Goal: Task Accomplishment & Management: Use online tool/utility

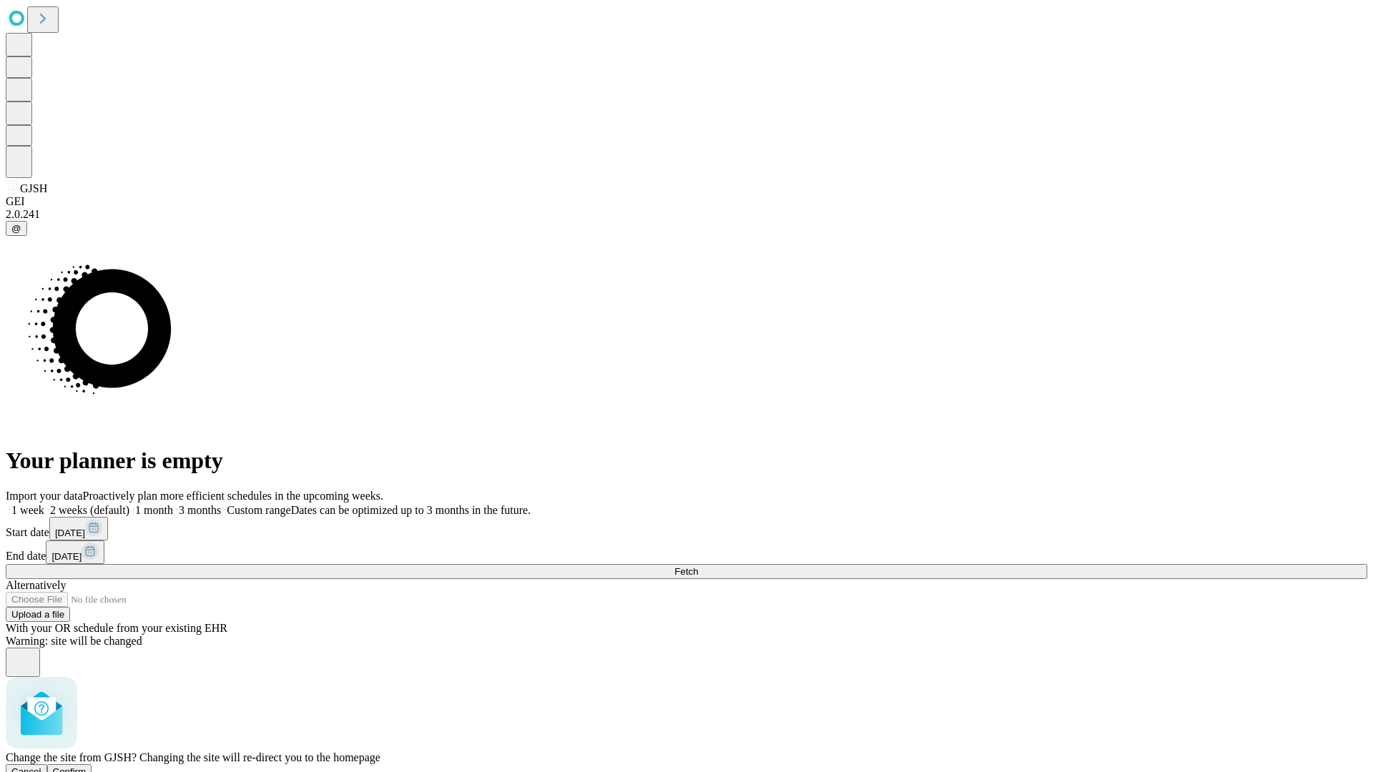
click at [87, 767] on span "Confirm" at bounding box center [70, 772] width 34 height 11
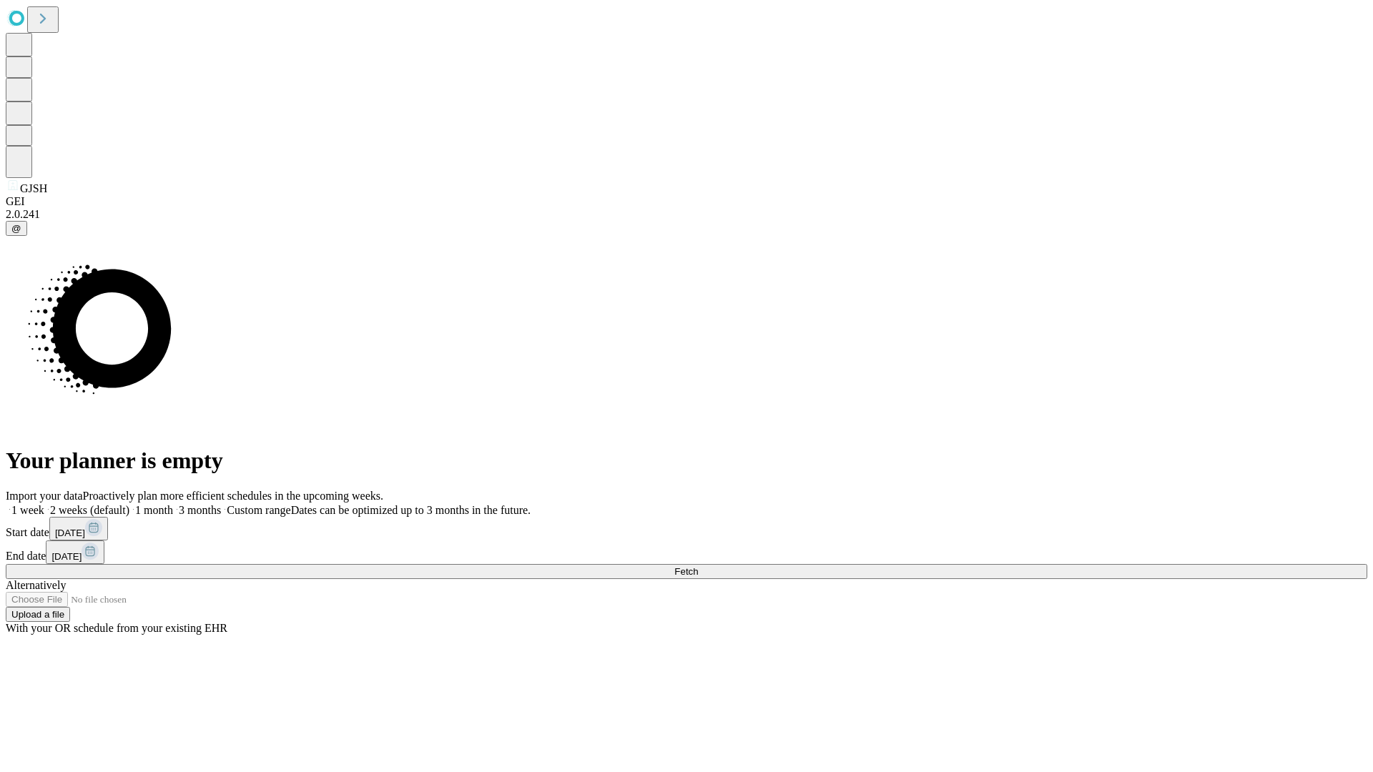
click at [129, 504] on label "2 weeks (default)" at bounding box center [86, 510] width 85 height 12
click at [698, 566] on span "Fetch" at bounding box center [686, 571] width 24 height 11
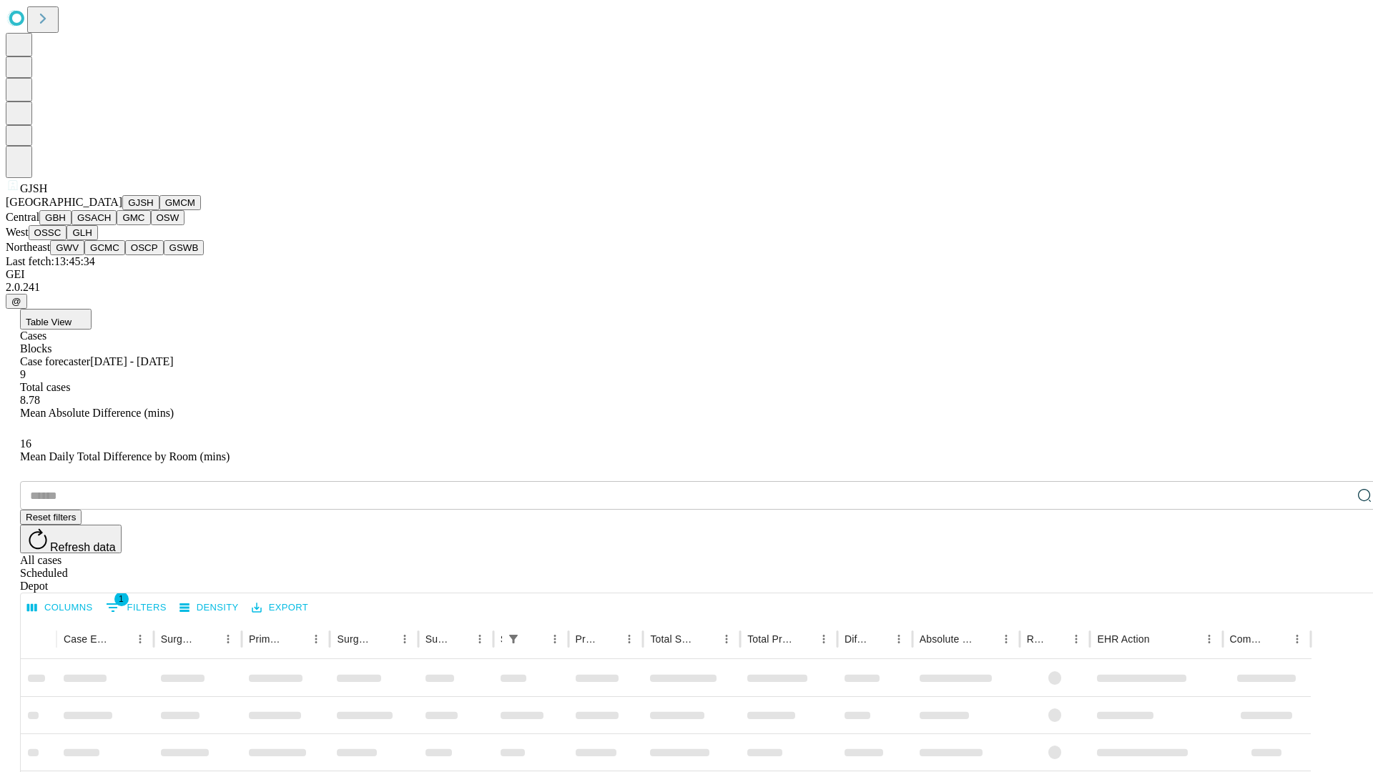
click at [159, 210] on button "GMCM" at bounding box center [179, 202] width 41 height 15
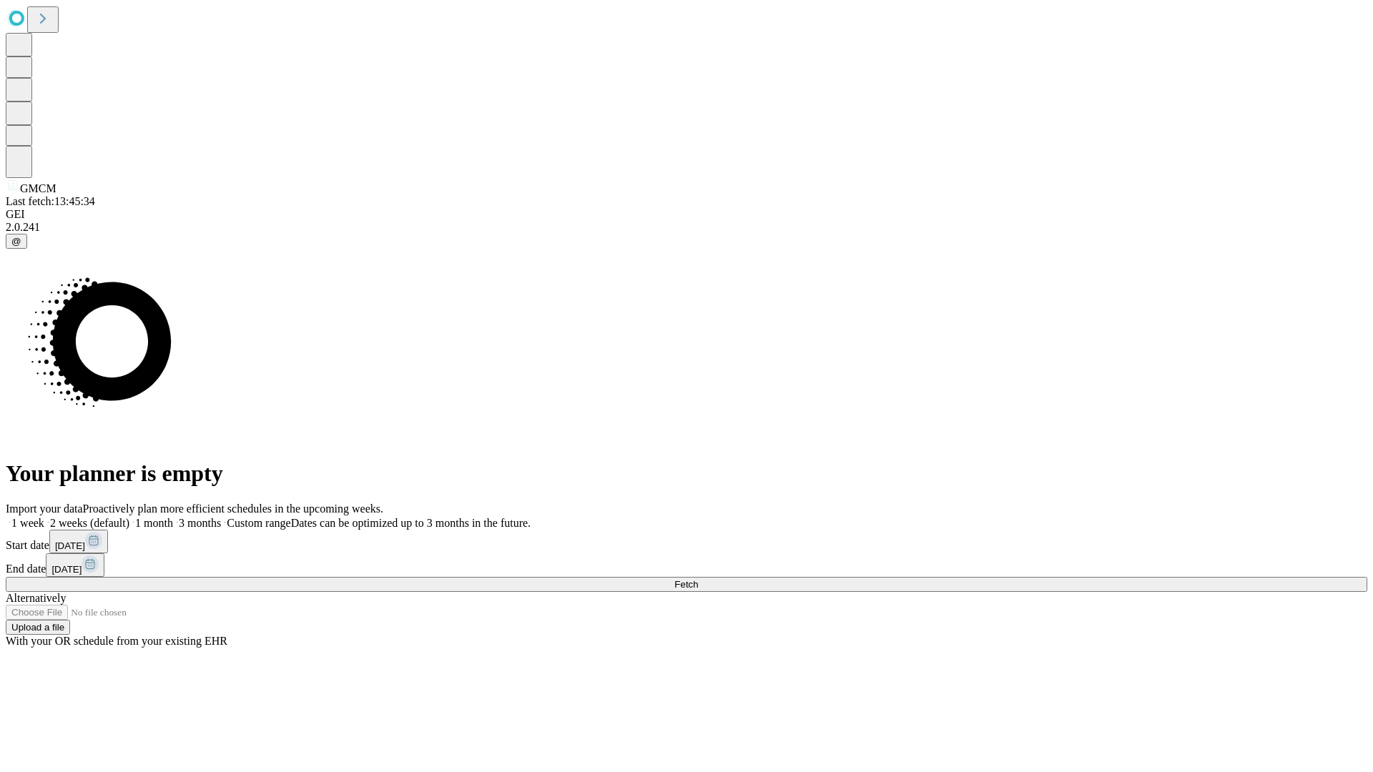
click at [129, 517] on label "2 weeks (default)" at bounding box center [86, 523] width 85 height 12
click at [698, 579] on span "Fetch" at bounding box center [686, 584] width 24 height 11
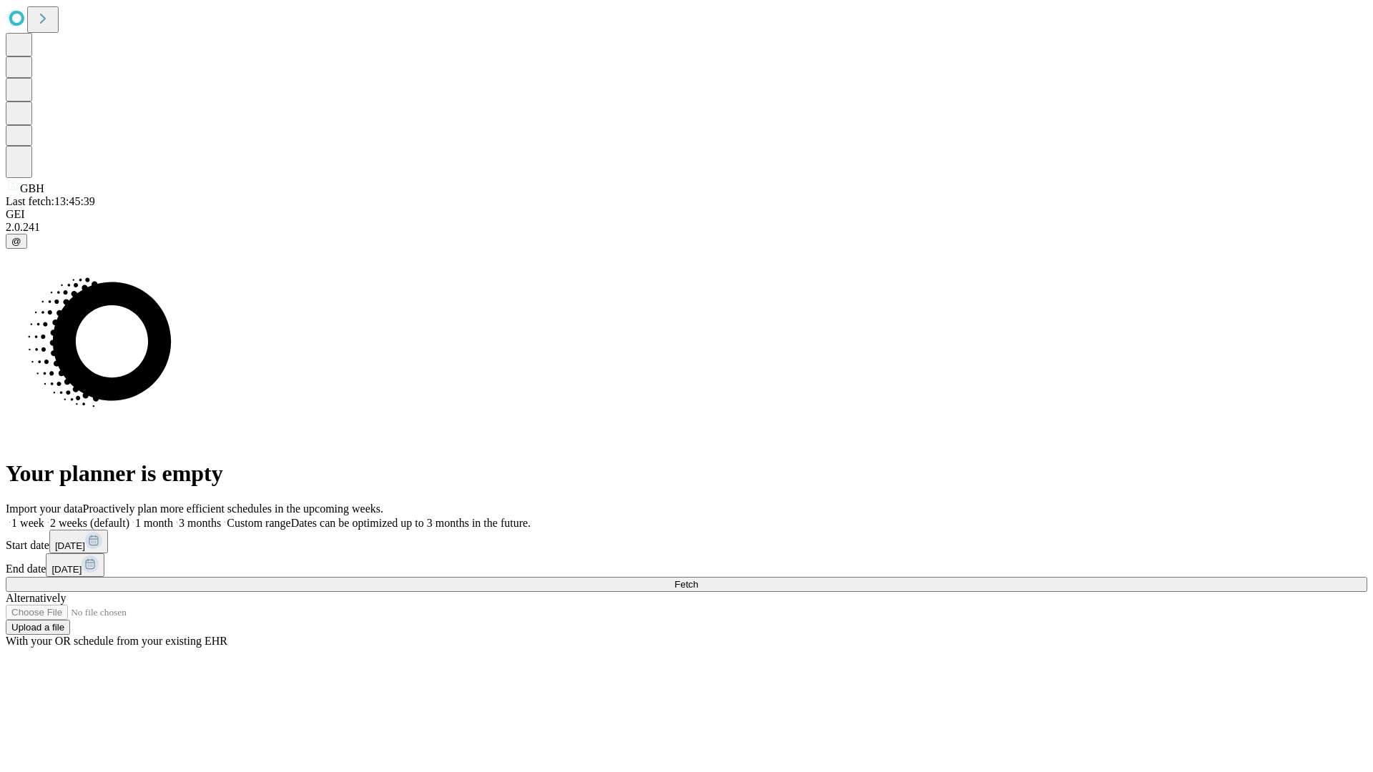
click at [129, 517] on label "2 weeks (default)" at bounding box center [86, 523] width 85 height 12
click at [698, 579] on span "Fetch" at bounding box center [686, 584] width 24 height 11
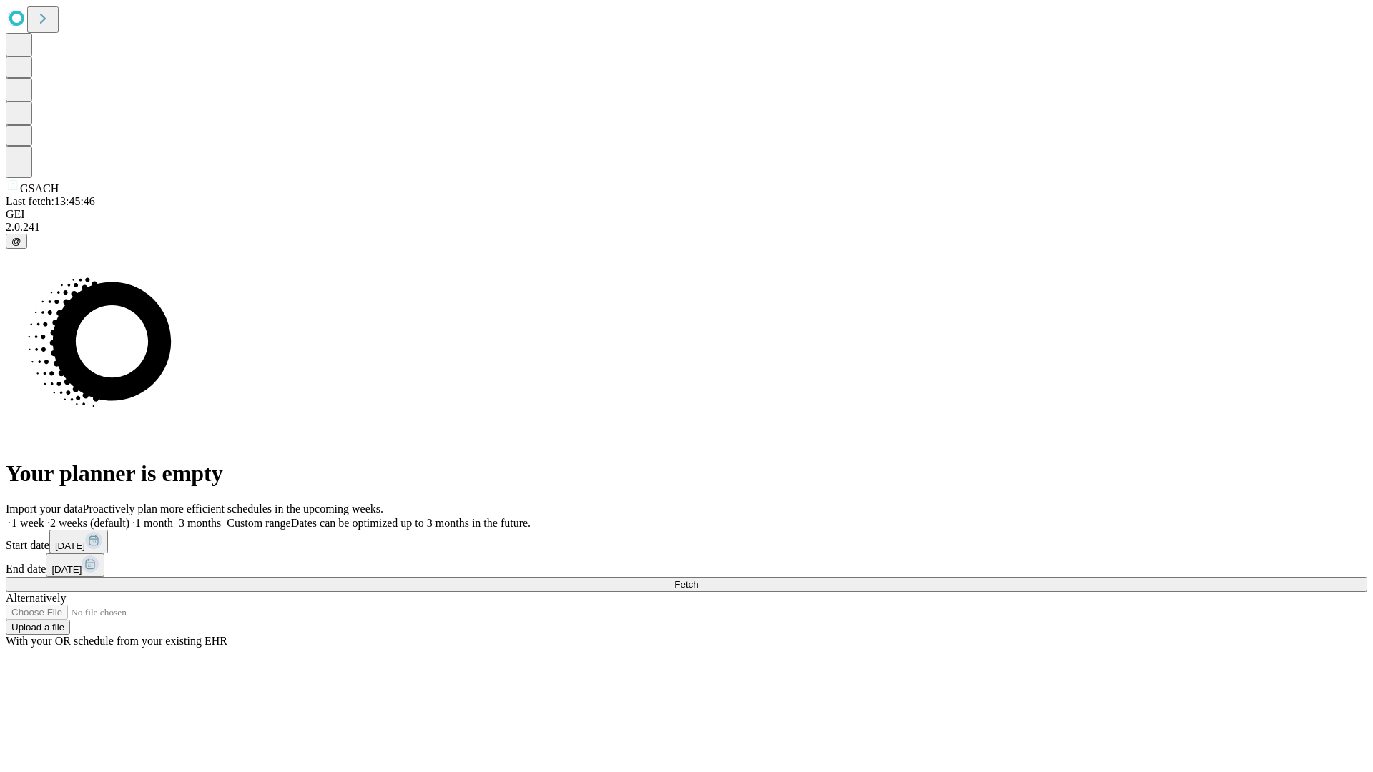
click at [698, 579] on span "Fetch" at bounding box center [686, 584] width 24 height 11
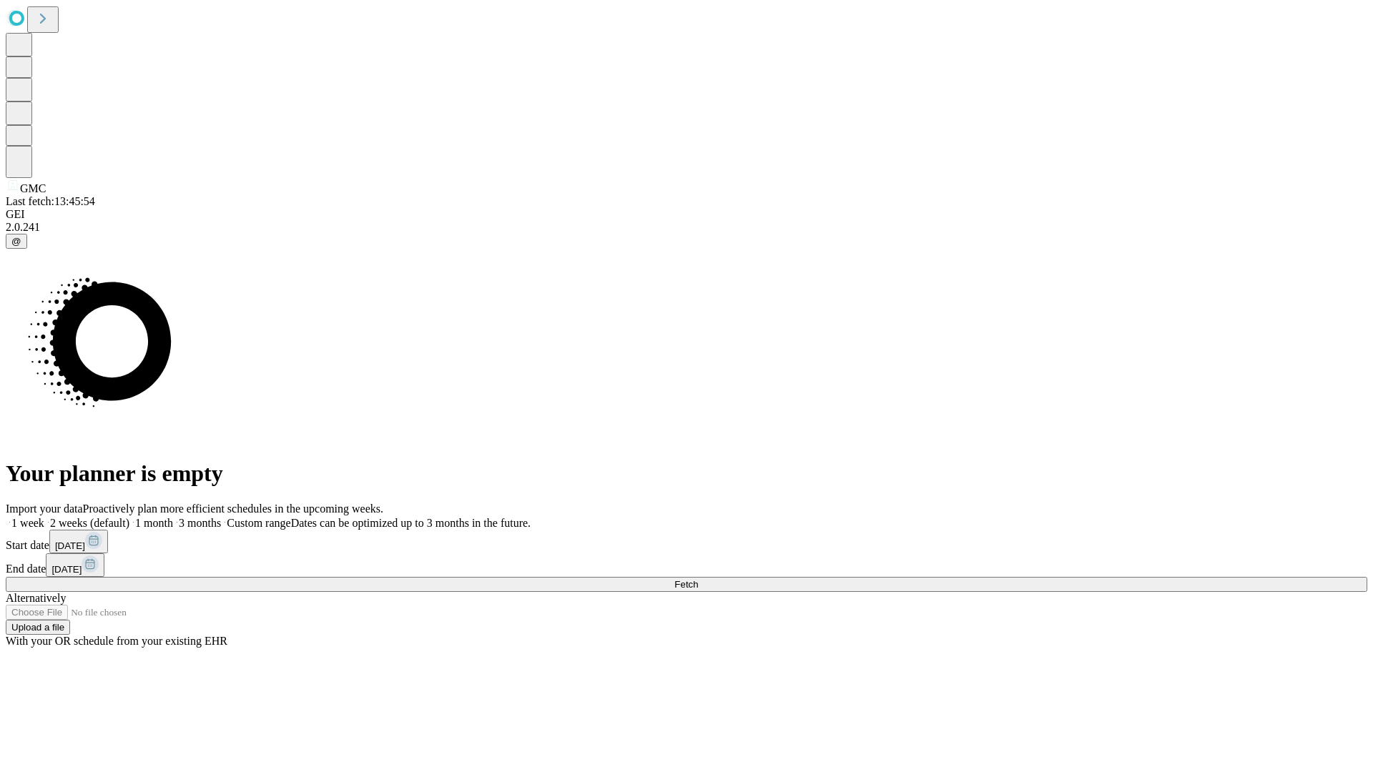
click at [129, 517] on label "2 weeks (default)" at bounding box center [86, 523] width 85 height 12
click at [698, 579] on span "Fetch" at bounding box center [686, 584] width 24 height 11
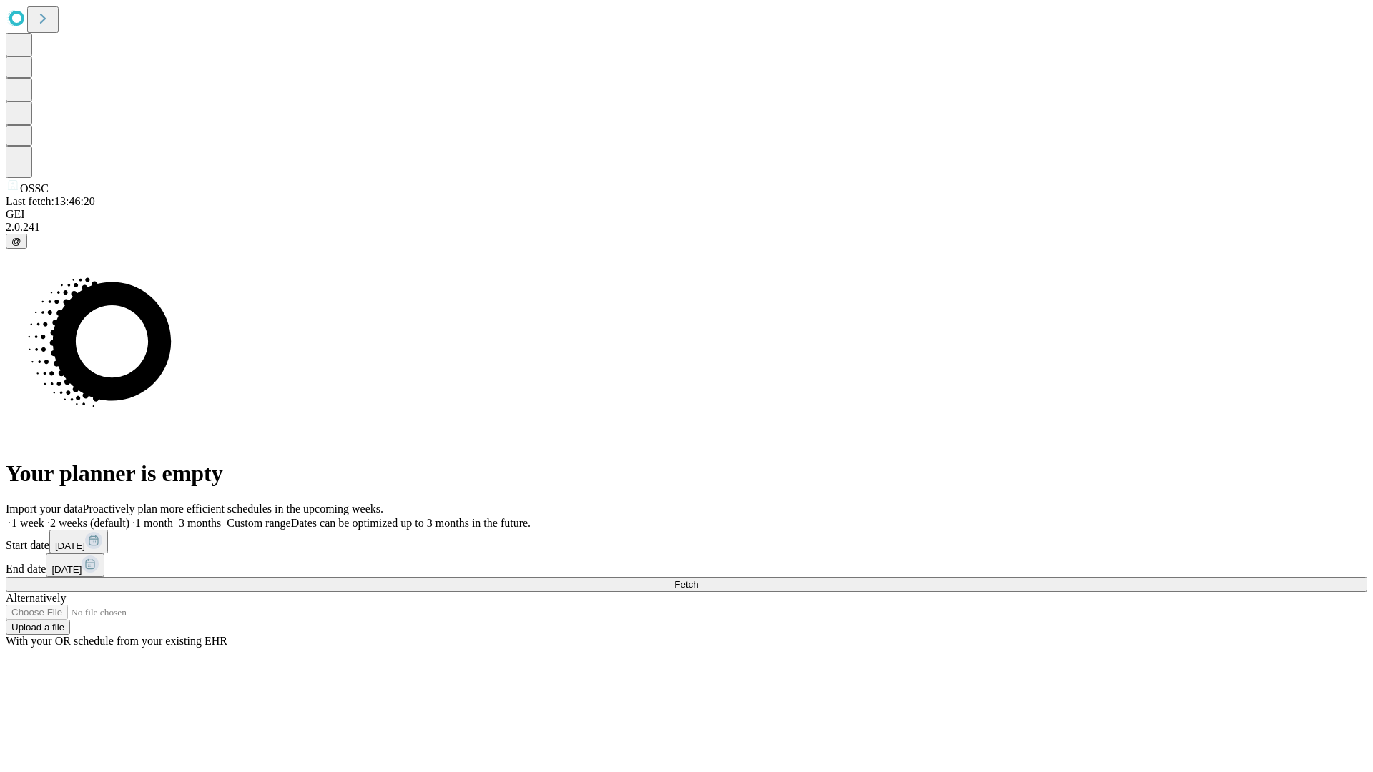
click at [129, 517] on label "2 weeks (default)" at bounding box center [86, 523] width 85 height 12
click at [698, 579] on span "Fetch" at bounding box center [686, 584] width 24 height 11
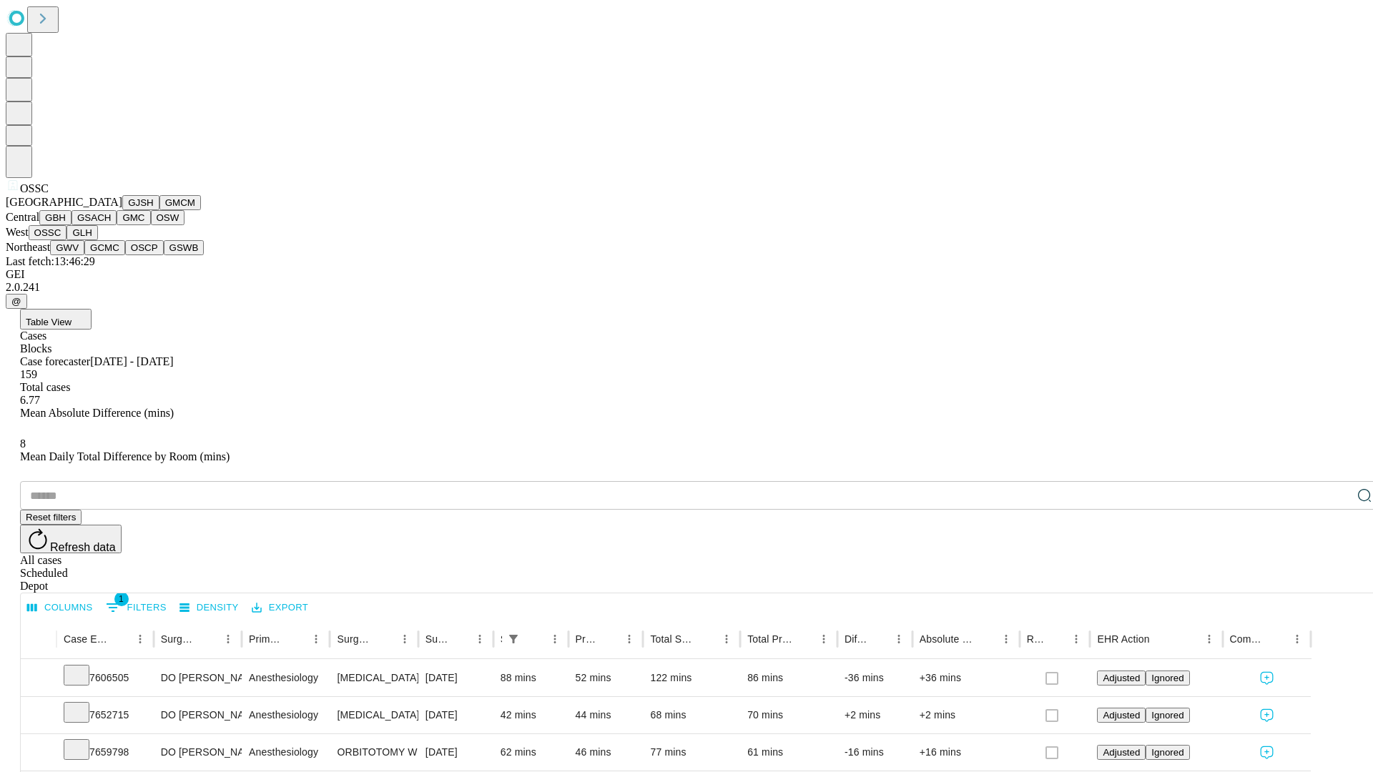
click at [97, 240] on button "GLH" at bounding box center [82, 232] width 31 height 15
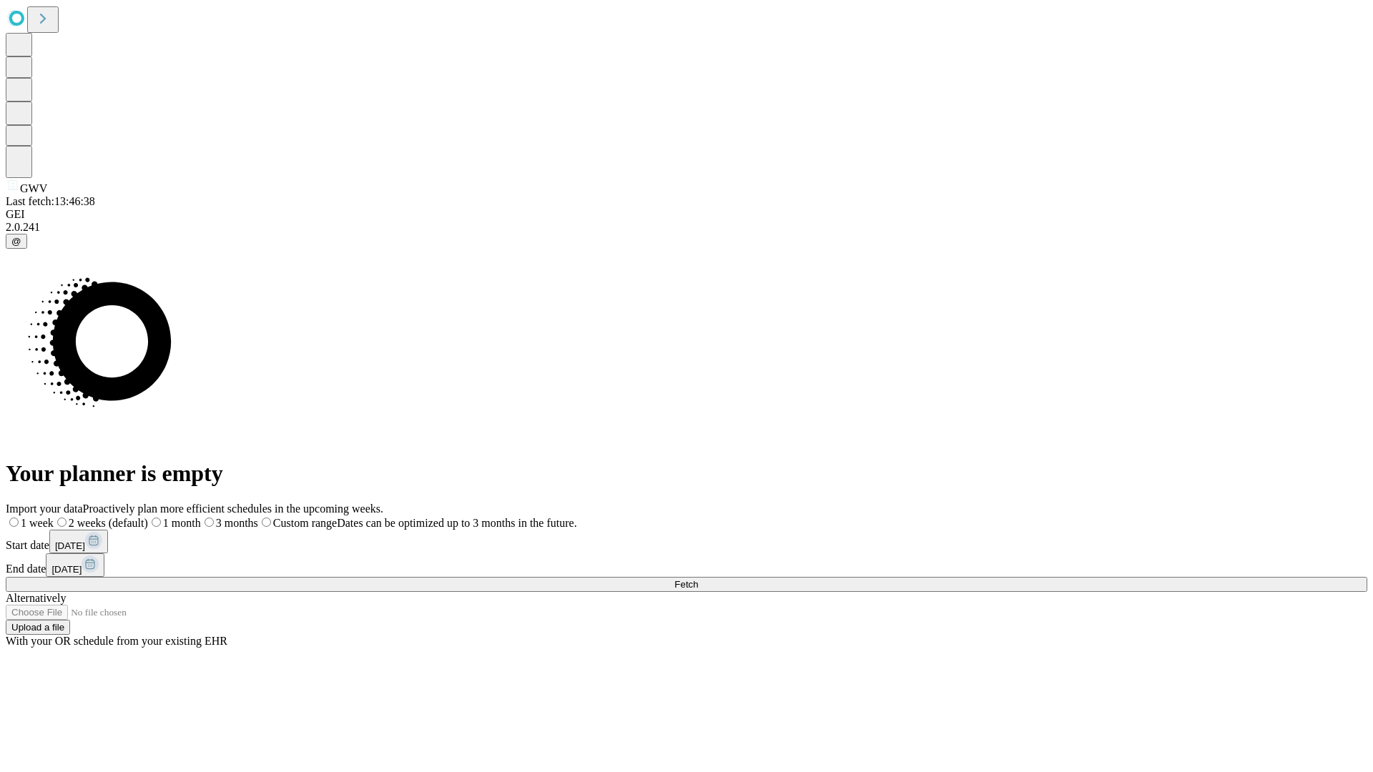
click at [698, 579] on span "Fetch" at bounding box center [686, 584] width 24 height 11
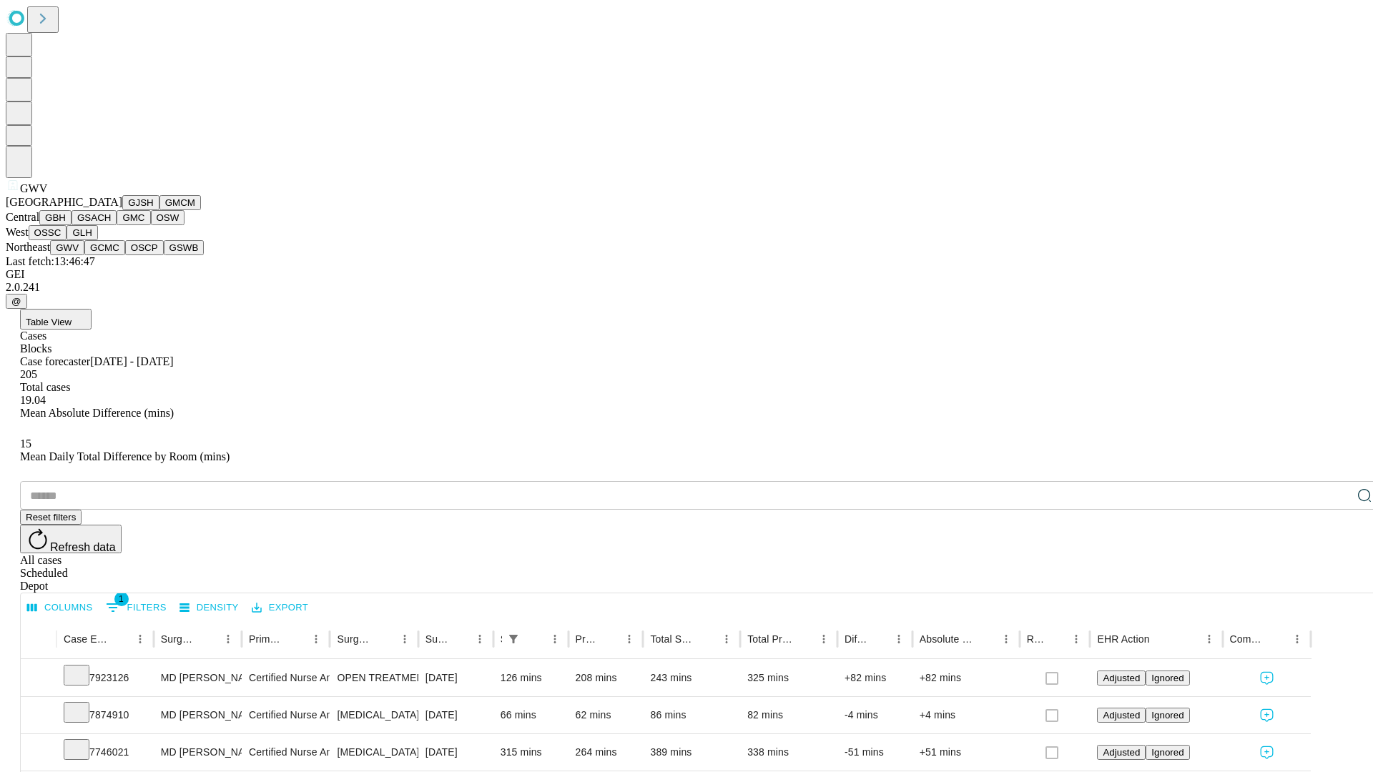
click at [111, 255] on button "GCMC" at bounding box center [104, 247] width 41 height 15
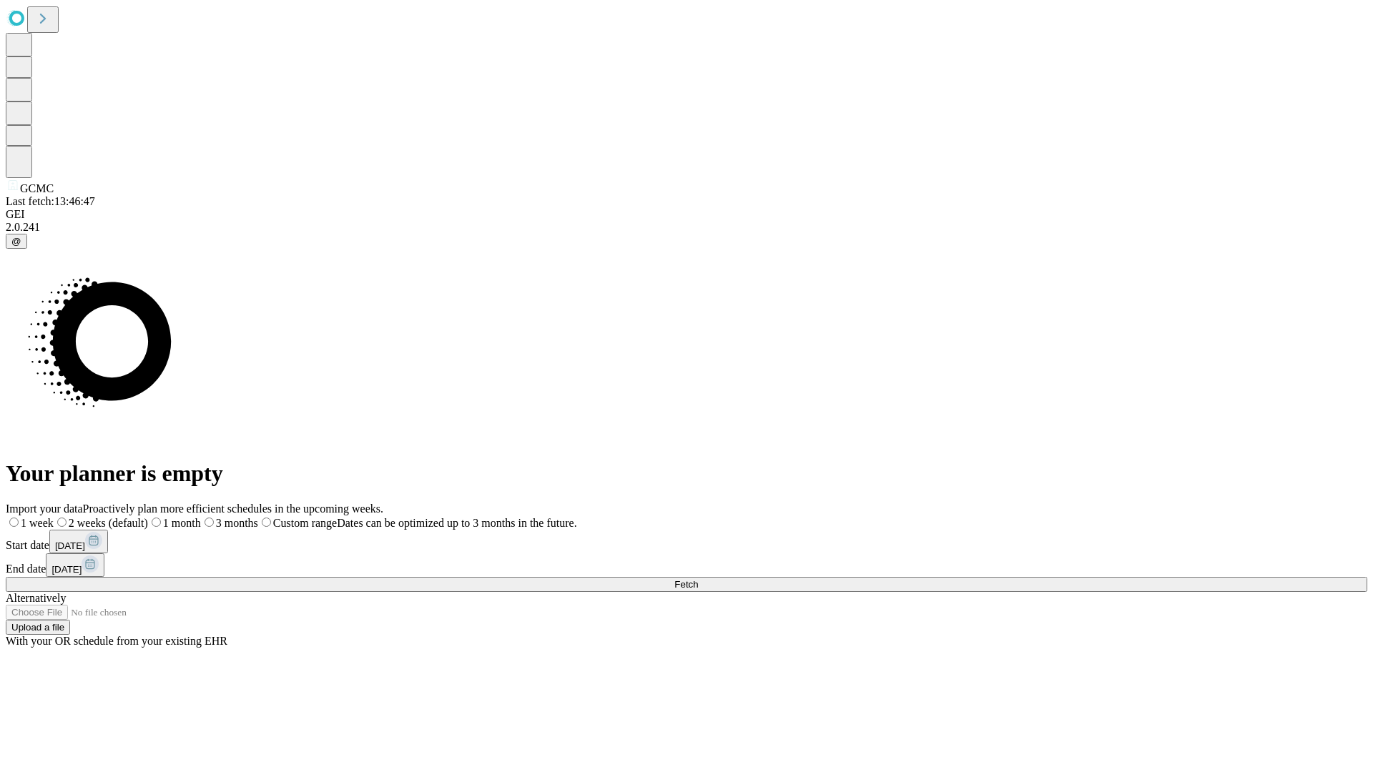
click at [698, 579] on span "Fetch" at bounding box center [686, 584] width 24 height 11
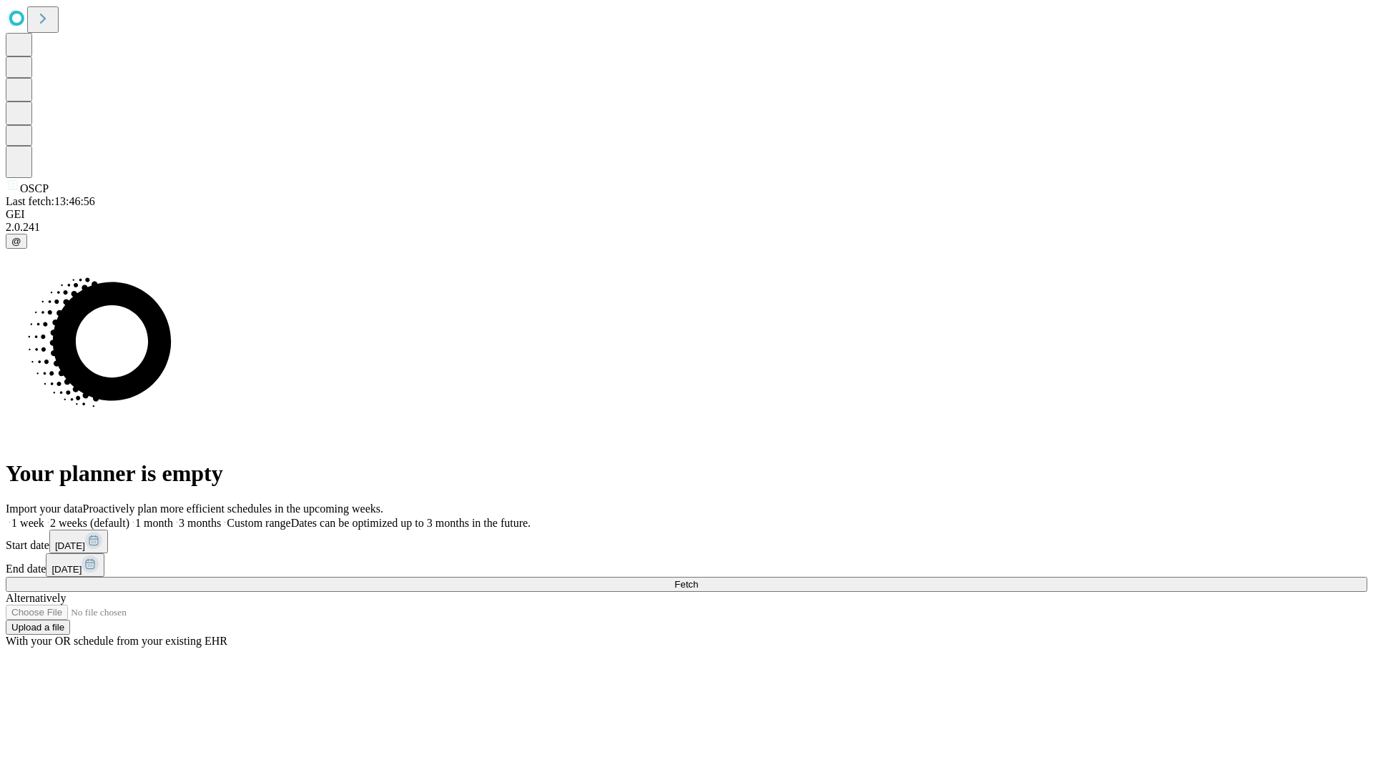
click at [129, 517] on label "2 weeks (default)" at bounding box center [86, 523] width 85 height 12
click at [698, 579] on span "Fetch" at bounding box center [686, 584] width 24 height 11
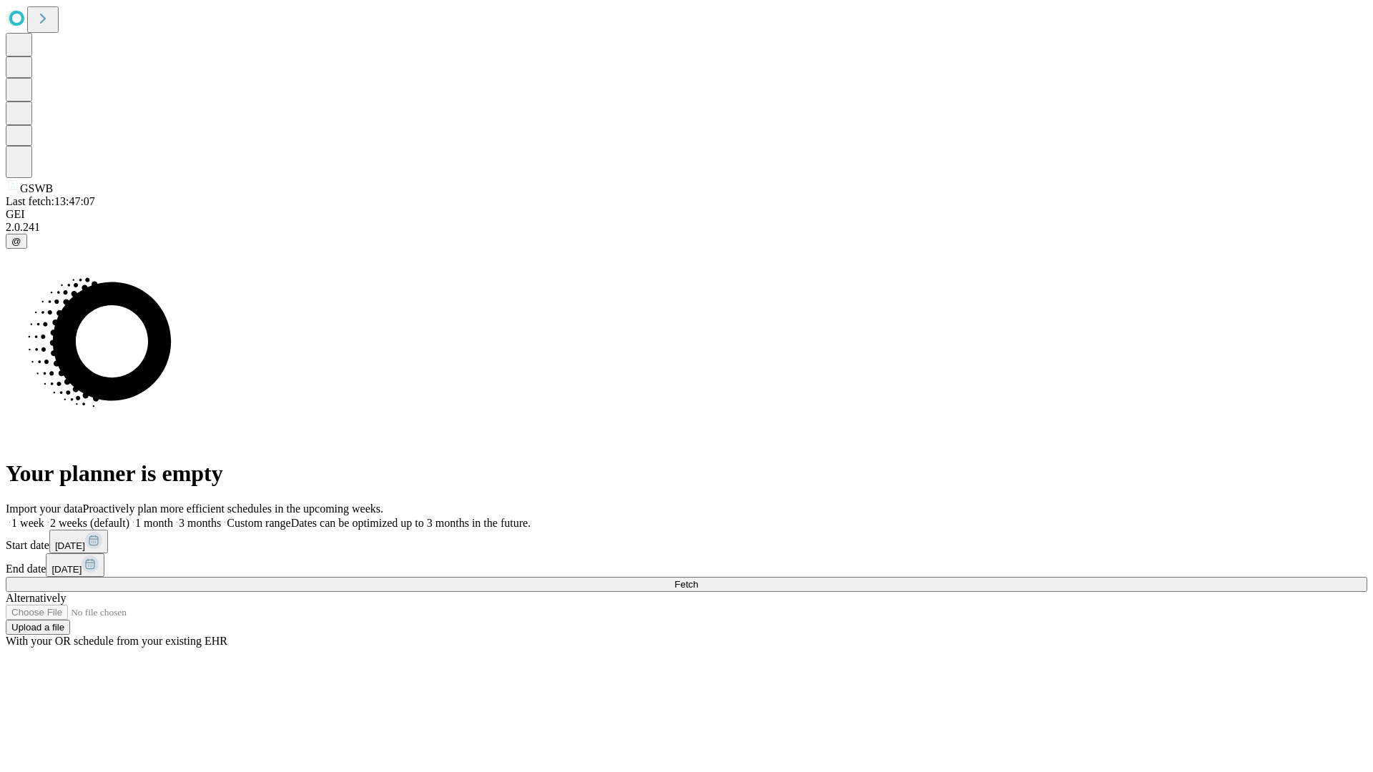
click at [129, 517] on label "2 weeks (default)" at bounding box center [86, 523] width 85 height 12
click at [698, 579] on span "Fetch" at bounding box center [686, 584] width 24 height 11
